Goal: Information Seeking & Learning: Learn about a topic

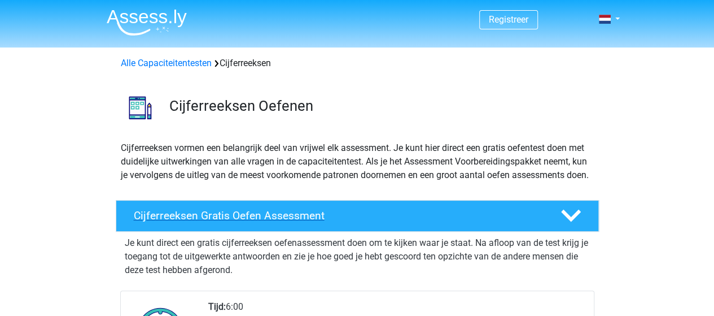
click at [491, 221] on div "Cijferreeksen Gratis Oefen Assessment" at bounding box center [357, 216] width 483 height 32
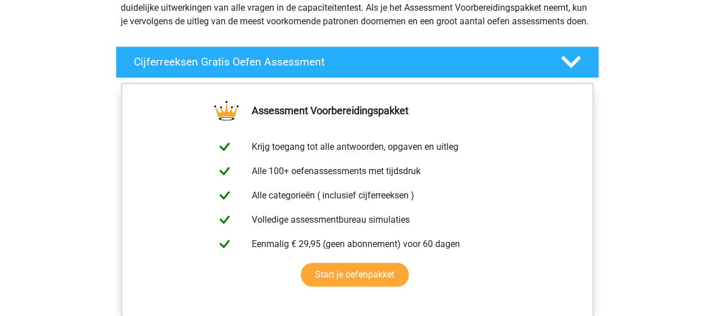
scroll to position [169, 0]
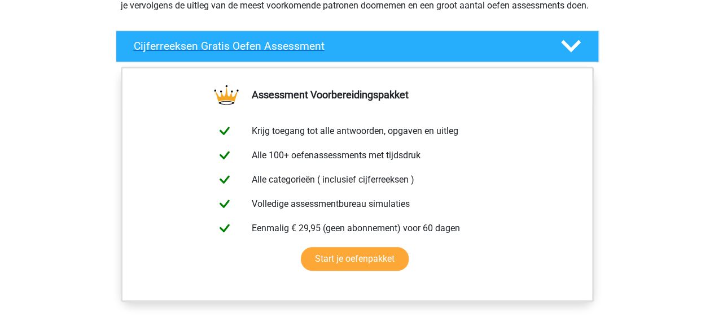
click at [569, 52] on polygon at bounding box center [571, 46] width 20 height 12
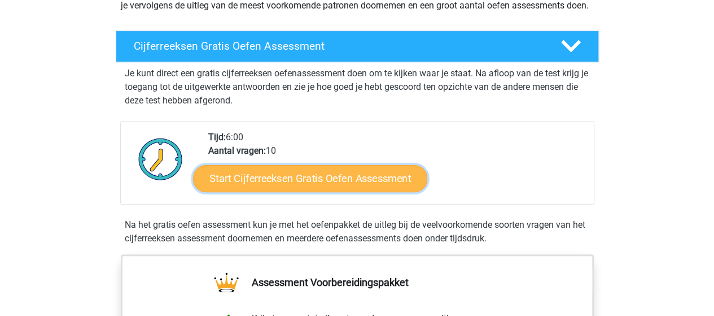
click at [356, 191] on link "Start Cijferreeksen Gratis Oefen Assessment" at bounding box center [310, 177] width 234 height 27
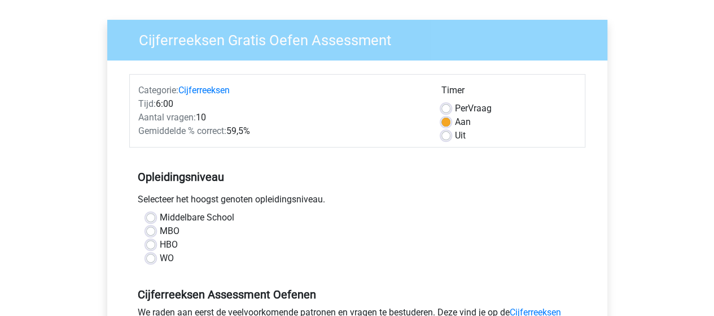
scroll to position [113, 0]
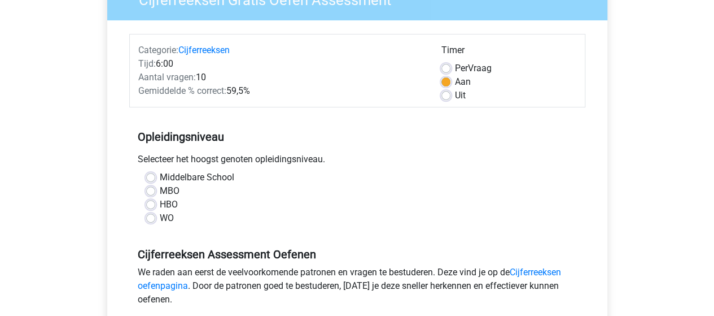
click at [166, 218] on label "WO" at bounding box center [167, 218] width 14 height 14
click at [155, 218] on input "WO" at bounding box center [150, 216] width 9 height 11
radio input "true"
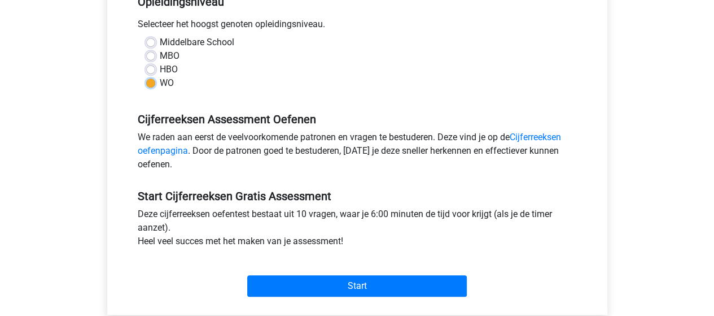
scroll to position [282, 0]
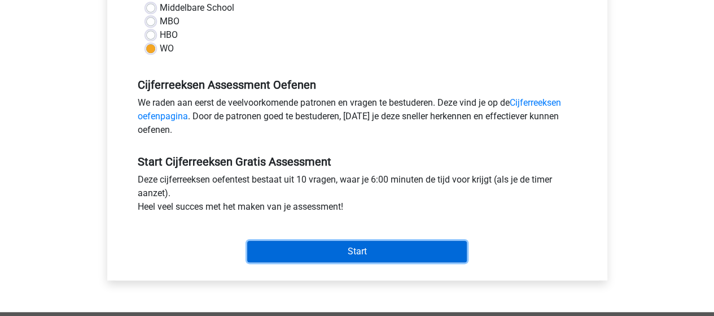
click at [355, 249] on input "Start" at bounding box center [357, 250] width 220 height 21
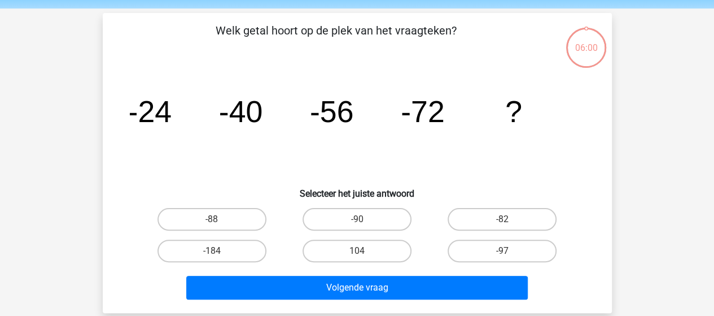
scroll to position [56, 0]
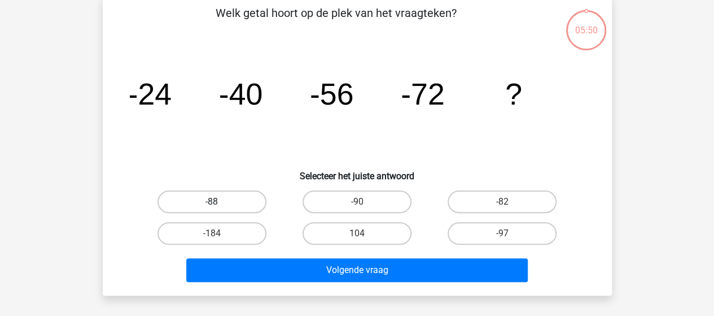
click at [229, 204] on label "-88" at bounding box center [211, 201] width 109 height 23
click at [219, 204] on input "-88" at bounding box center [215, 204] width 7 height 7
radio input "true"
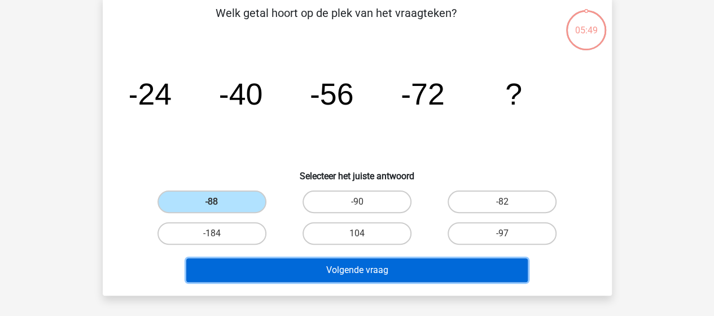
click at [321, 275] on button "Volgende vraag" at bounding box center [356, 270] width 341 height 24
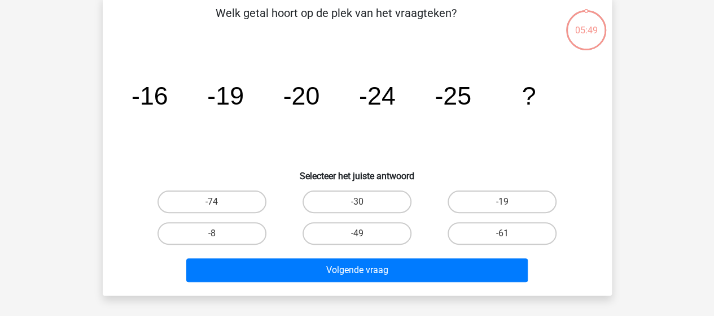
scroll to position [52, 0]
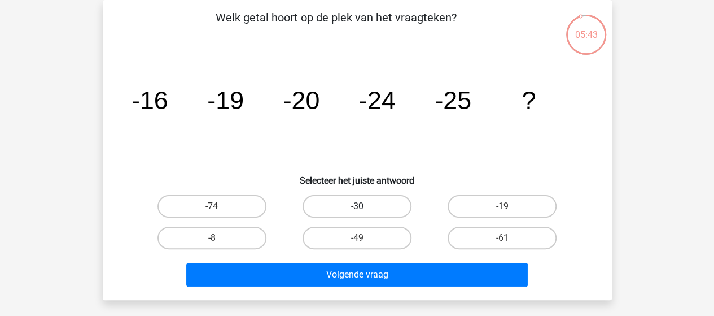
click at [398, 204] on label "-30" at bounding box center [357, 206] width 109 height 23
click at [364, 206] on input "-30" at bounding box center [360, 209] width 7 height 7
radio input "true"
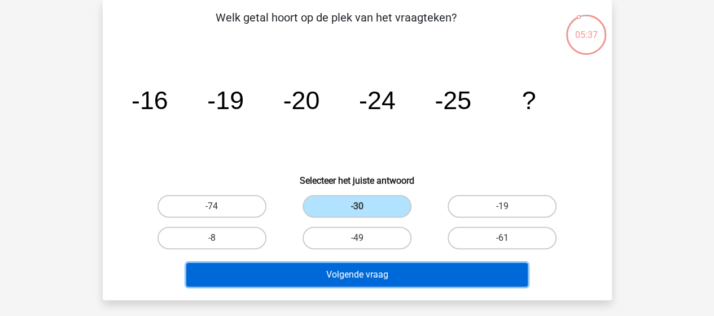
click at [476, 278] on button "Volgende vraag" at bounding box center [356, 274] width 341 height 24
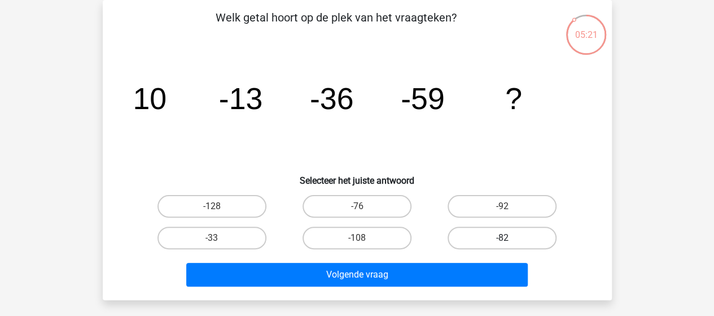
click at [497, 234] on label "-82" at bounding box center [502, 237] width 109 height 23
click at [502, 238] on input "-82" at bounding box center [505, 241] width 7 height 7
radio input "true"
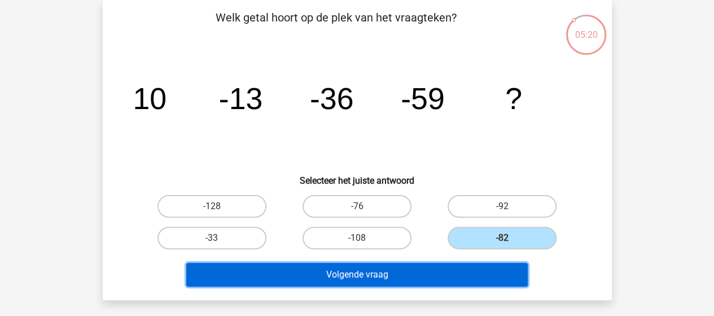
click at [480, 275] on button "Volgende vraag" at bounding box center [356, 274] width 341 height 24
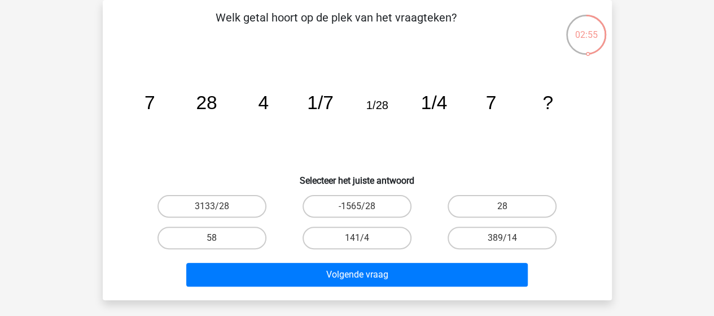
click at [505, 208] on input "28" at bounding box center [505, 209] width 7 height 7
radio input "true"
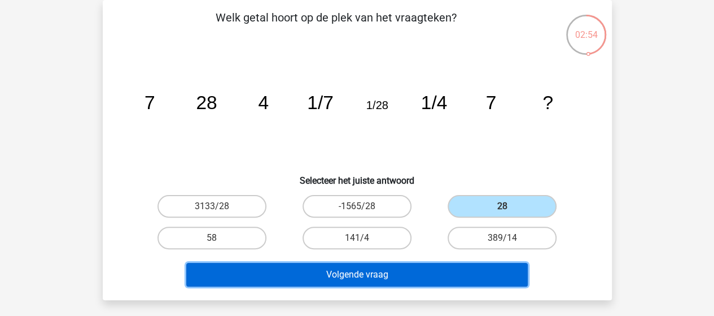
click at [491, 267] on button "Volgende vraag" at bounding box center [356, 274] width 341 height 24
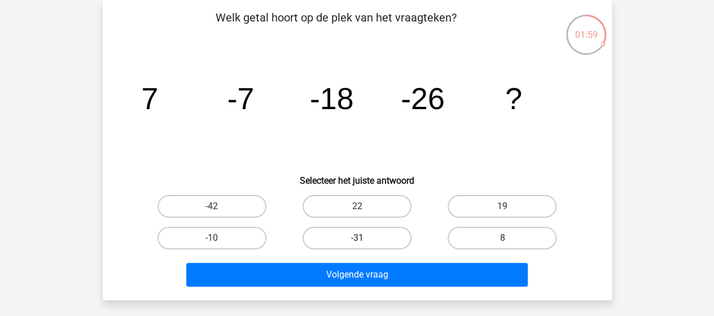
click at [360, 236] on label "-31" at bounding box center [357, 237] width 109 height 23
click at [360, 238] on input "-31" at bounding box center [360, 241] width 7 height 7
radio input "true"
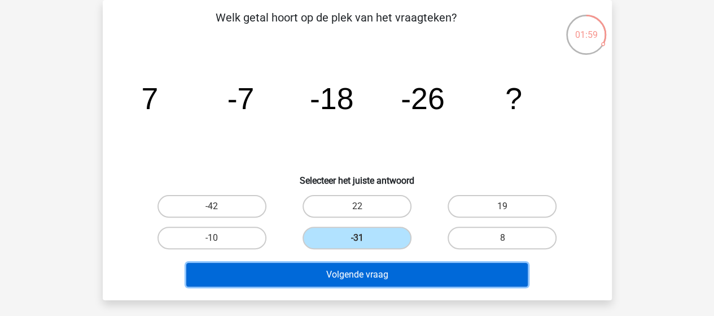
click at [380, 270] on button "Volgende vraag" at bounding box center [356, 274] width 341 height 24
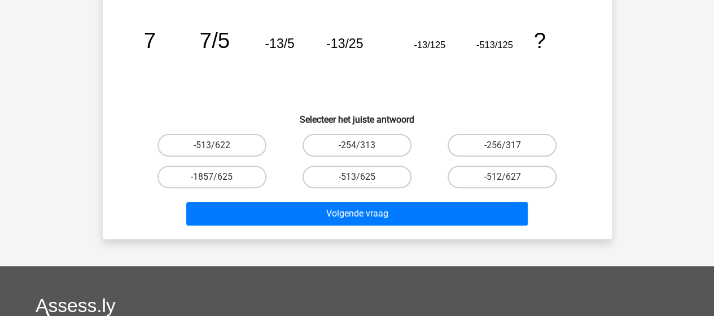
scroll to position [56, 0]
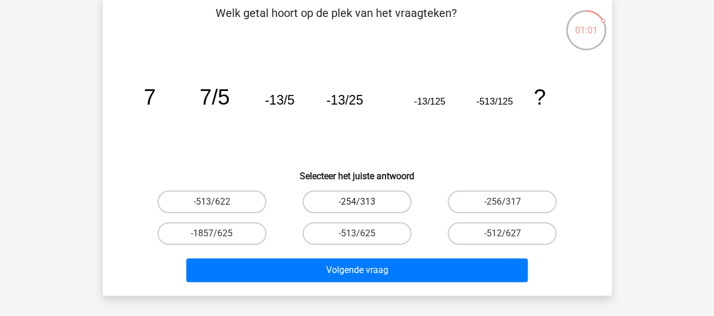
click at [356, 207] on label "-254/313" at bounding box center [357, 201] width 109 height 23
click at [357, 207] on input "-254/313" at bounding box center [360, 204] width 7 height 7
radio input "true"
click at [361, 255] on div "Volgende vraag" at bounding box center [357, 267] width 473 height 37
click at [350, 233] on label "-513/625" at bounding box center [357, 233] width 109 height 23
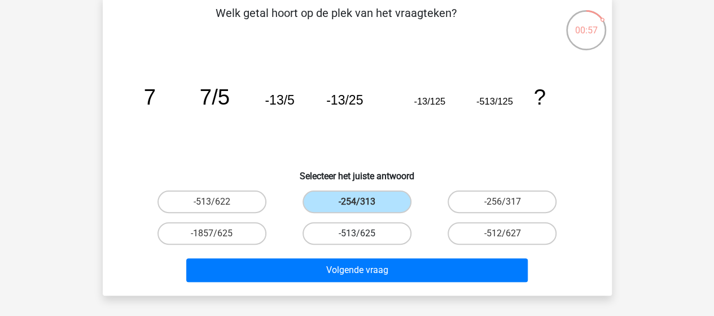
click at [357, 233] on input "-513/625" at bounding box center [360, 236] width 7 height 7
radio input "true"
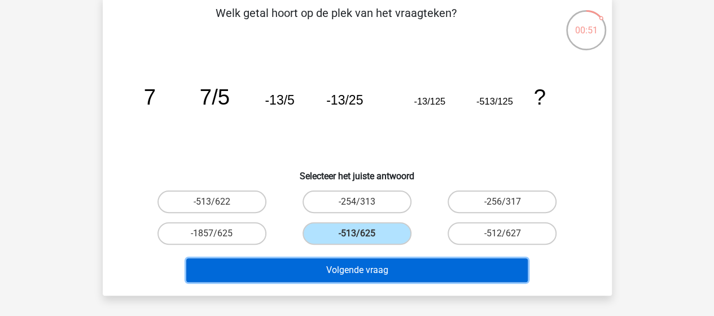
click at [341, 273] on button "Volgende vraag" at bounding box center [356, 270] width 341 height 24
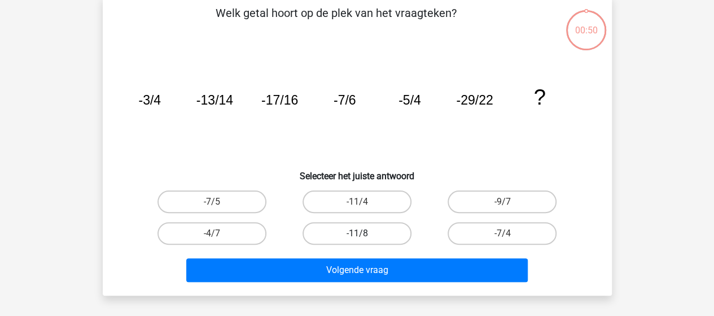
scroll to position [52, 0]
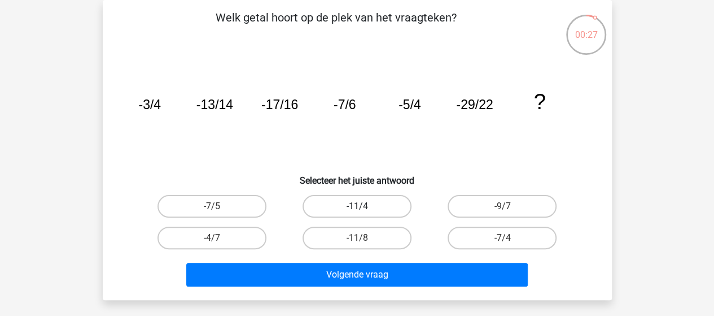
click at [320, 211] on label "-11/4" at bounding box center [357, 206] width 109 height 23
click at [357, 211] on input "-11/4" at bounding box center [360, 209] width 7 height 7
radio input "true"
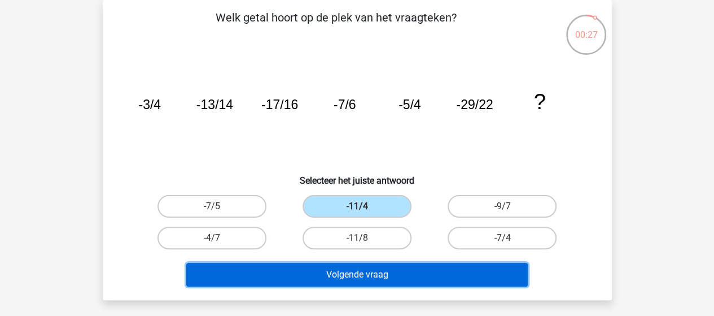
click at [382, 264] on button "Volgende vraag" at bounding box center [356, 274] width 341 height 24
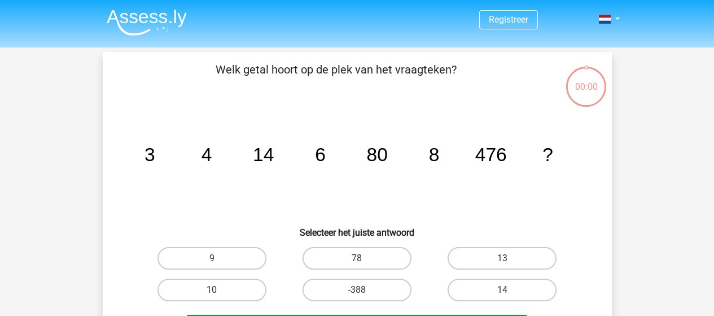
scroll to position [52, 0]
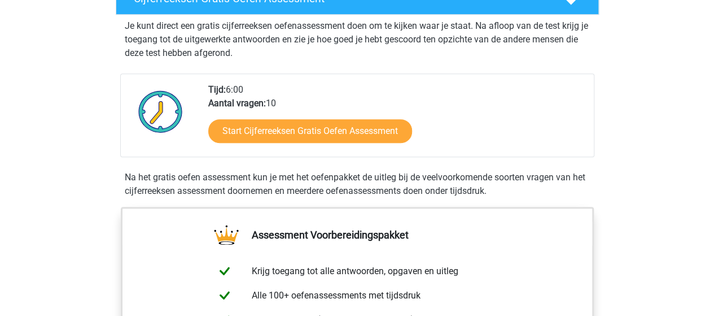
scroll to position [282, 0]
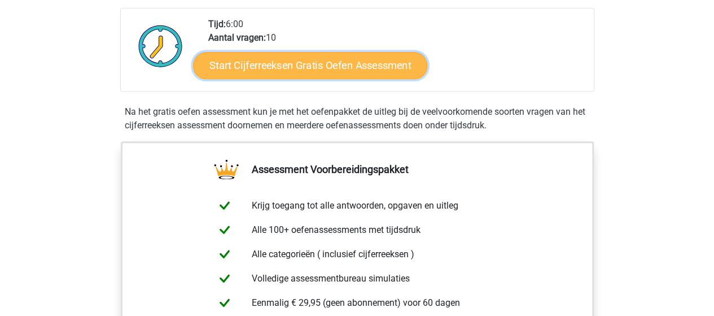
click at [287, 72] on link "Start Cijferreeksen Gratis Oefen Assessment" at bounding box center [310, 64] width 234 height 27
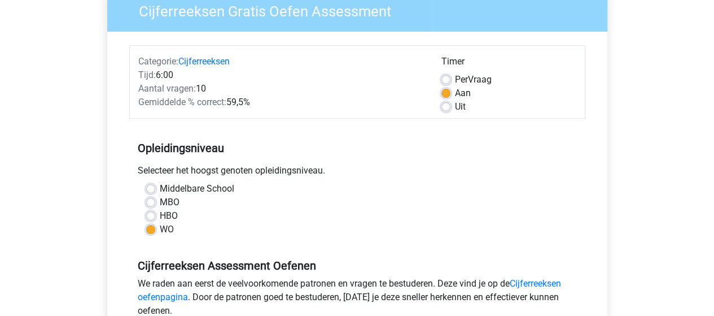
scroll to position [113, 0]
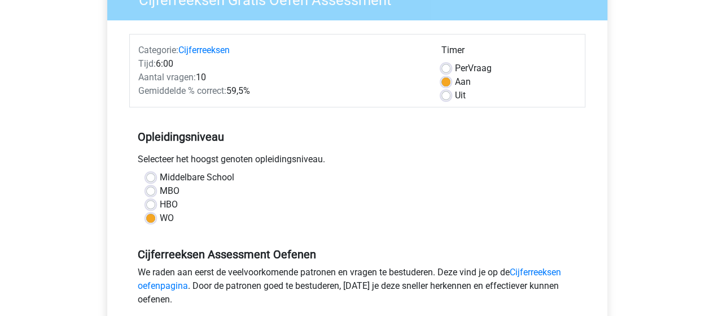
click at [163, 205] on label "HBO" at bounding box center [169, 205] width 18 height 14
click at [155, 205] on input "HBO" at bounding box center [150, 203] width 9 height 11
radio input "true"
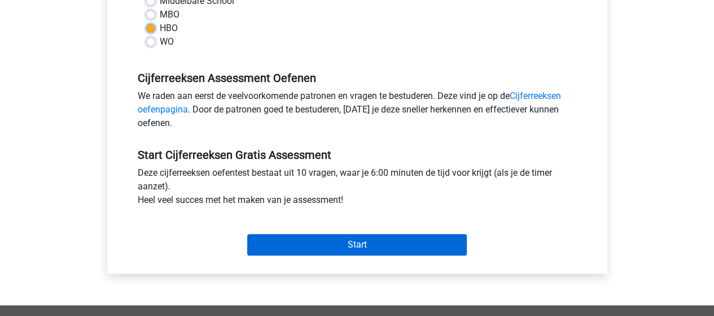
scroll to position [339, 0]
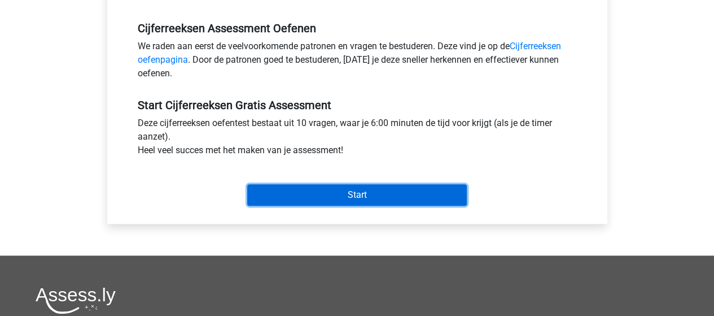
click at [344, 188] on input "Start" at bounding box center [357, 194] width 220 height 21
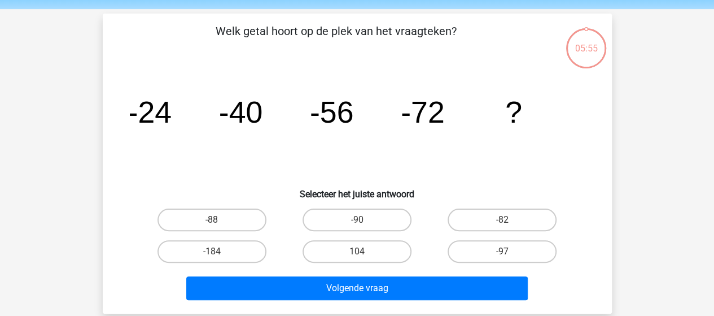
scroll to position [56, 0]
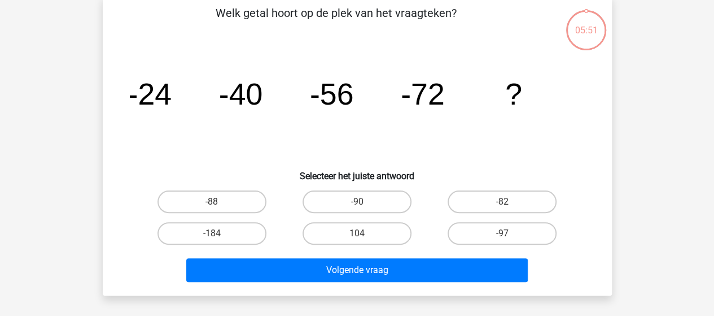
click at [212, 206] on input "-88" at bounding box center [215, 204] width 7 height 7
radio input "true"
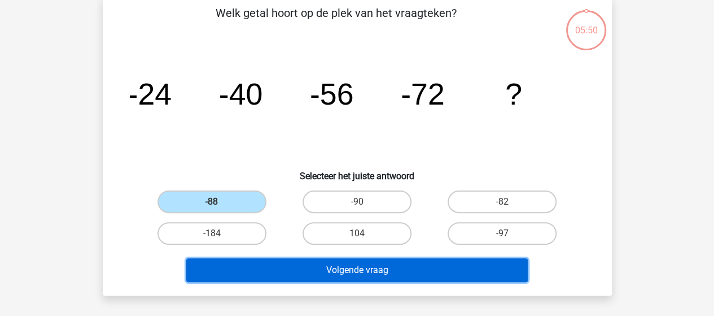
click at [332, 282] on div "Volgende vraag" at bounding box center [357, 272] width 436 height 28
click at [339, 275] on button "Volgende vraag" at bounding box center [356, 270] width 341 height 24
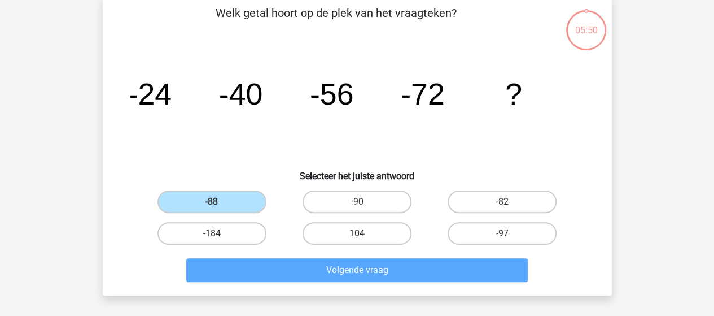
scroll to position [52, 0]
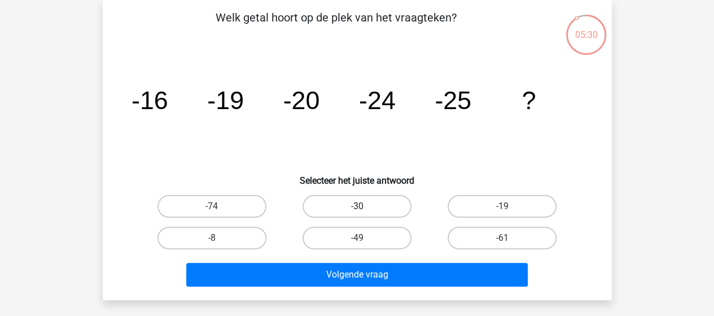
click at [384, 201] on label "-30" at bounding box center [357, 206] width 109 height 23
click at [364, 206] on input "-30" at bounding box center [360, 209] width 7 height 7
radio input "true"
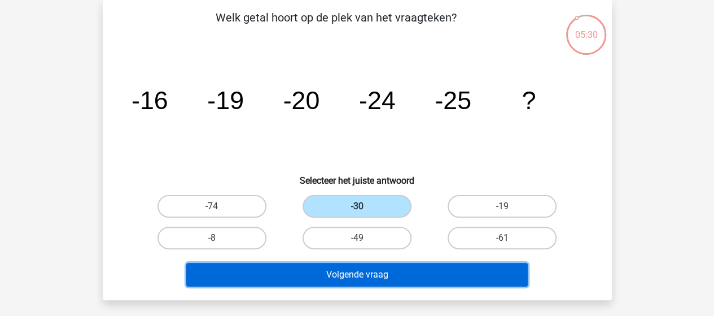
click at [369, 264] on button "Volgende vraag" at bounding box center [356, 274] width 341 height 24
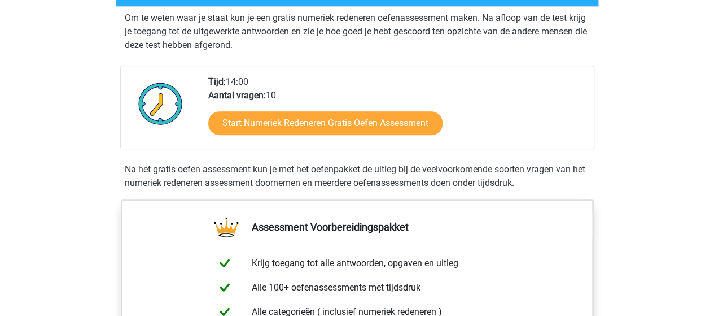
scroll to position [113, 0]
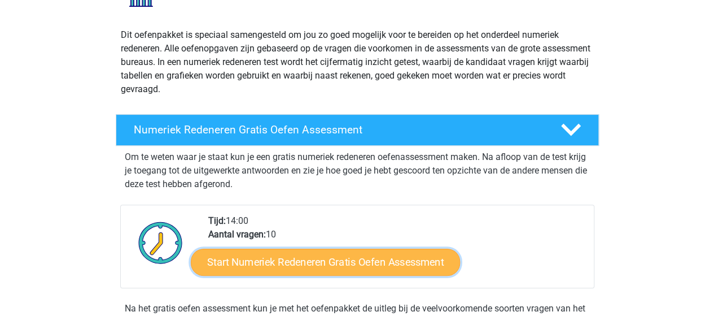
click at [287, 265] on link "Start Numeriek Redeneren Gratis Oefen Assessment" at bounding box center [325, 261] width 269 height 27
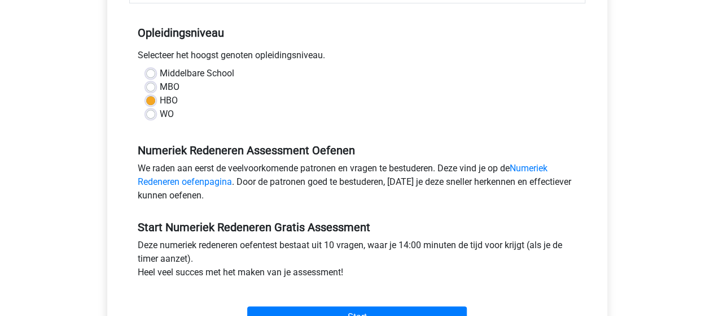
scroll to position [282, 0]
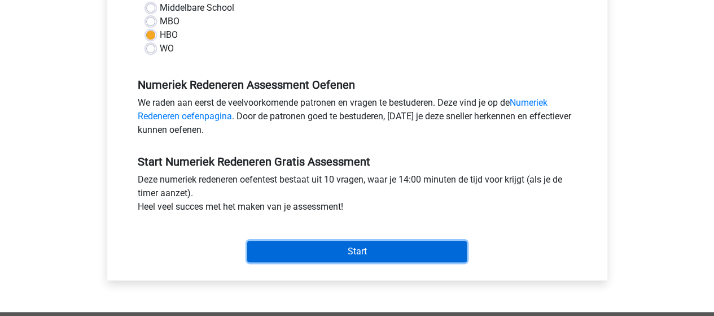
click at [343, 248] on input "Start" at bounding box center [357, 250] width 220 height 21
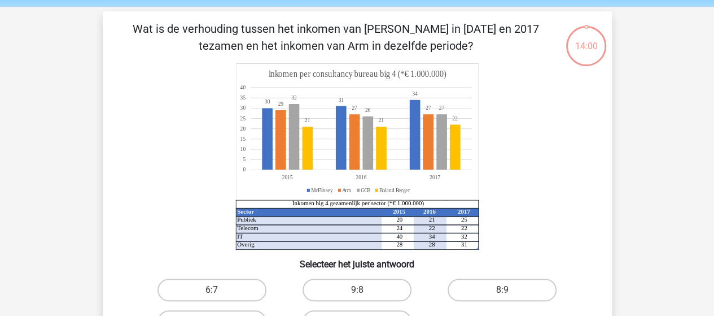
scroll to position [113, 0]
